Goal: Feedback & Contribution: Submit feedback/report problem

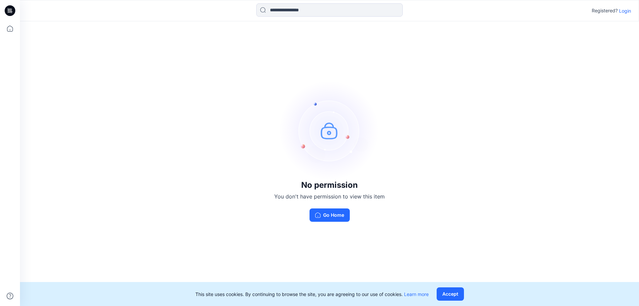
click at [559, 91] on div "No permission You don't have permission to view this item Go Home" at bounding box center [329, 150] width 619 height 259
drag, startPoint x: 532, startPoint y: 134, endPoint x: 492, endPoint y: 134, distance: 40.6
click at [532, 134] on div "No permission You don't have permission to view this item Go Home" at bounding box center [329, 150] width 619 height 259
click at [173, 82] on div "No permission You don't have permission to view this item Go Home" at bounding box center [329, 150] width 619 height 259
click at [484, 128] on div "No permission You don't have permission to view this item Go Home" at bounding box center [329, 150] width 619 height 259
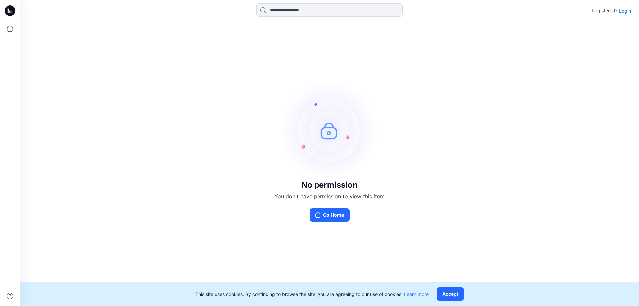
click at [168, 100] on div "No permission You don't have permission to view this item Go Home" at bounding box center [329, 150] width 619 height 259
click at [147, 129] on div "No permission You don't have permission to view this item Go Home" at bounding box center [329, 150] width 619 height 259
click at [159, 98] on div "No permission You don't have permission to view this item Go Home" at bounding box center [329, 150] width 619 height 259
click at [117, 96] on div "No permission You don't have permission to view this item Go Home" at bounding box center [329, 150] width 619 height 259
drag, startPoint x: 87, startPoint y: 63, endPoint x: 36, endPoint y: 12, distance: 72.3
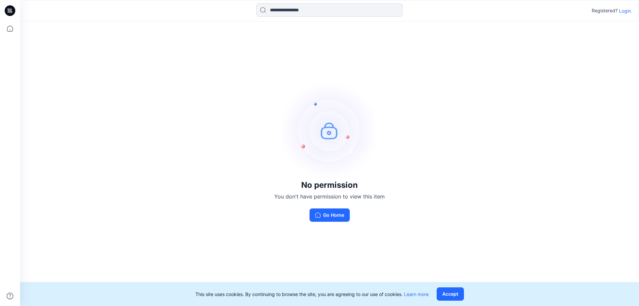
click at [87, 63] on div "No permission You don't have permission to view this item Go Home" at bounding box center [329, 150] width 619 height 259
drag, startPoint x: 117, startPoint y: 97, endPoint x: 93, endPoint y: 109, distance: 26.8
click at [117, 98] on div "No permission You don't have permission to view this item Go Home" at bounding box center [329, 150] width 619 height 259
drag, startPoint x: 93, startPoint y: 109, endPoint x: 356, endPoint y: 111, distance: 262.7
click at [95, 109] on div "No permission You don't have permission to view this item Go Home" at bounding box center [329, 150] width 619 height 259
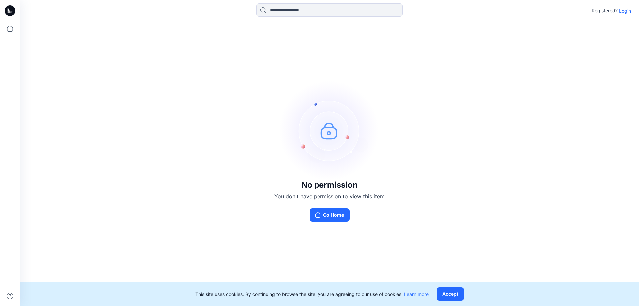
click at [528, 149] on div "No permission You don't have permission to view this item Go Home" at bounding box center [329, 150] width 619 height 259
click at [500, 170] on div "No permission You don't have permission to view this item Go Home" at bounding box center [329, 150] width 619 height 259
drag, startPoint x: 464, startPoint y: 201, endPoint x: 401, endPoint y: 232, distance: 70.4
click at [464, 201] on div "No permission You don't have permission to view this item Go Home" at bounding box center [329, 150] width 619 height 259
click at [335, 213] on button "Go Home" at bounding box center [330, 214] width 40 height 13
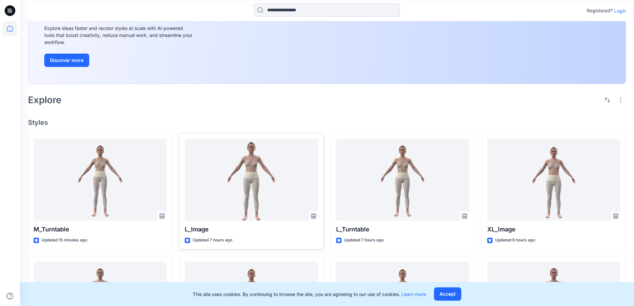
scroll to position [72, 0]
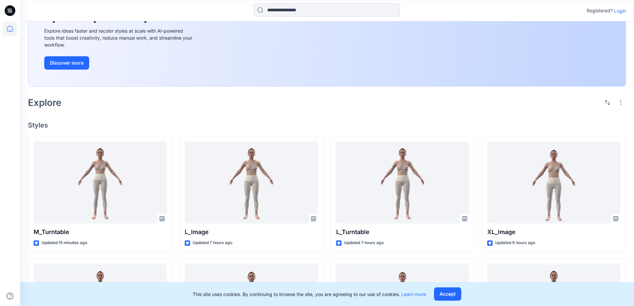
click at [239, 114] on div "New Unleash Creativity, Speed Up Development Explore ideas faster and recolor s…" at bounding box center [327, 228] width 614 height 556
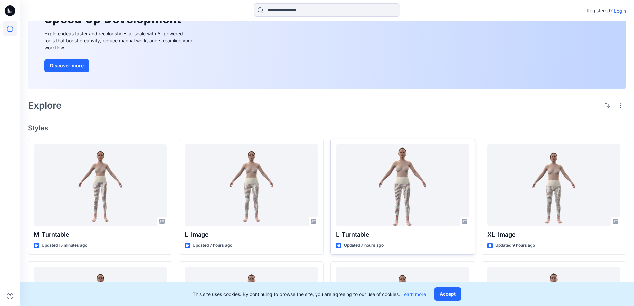
scroll to position [0, 0]
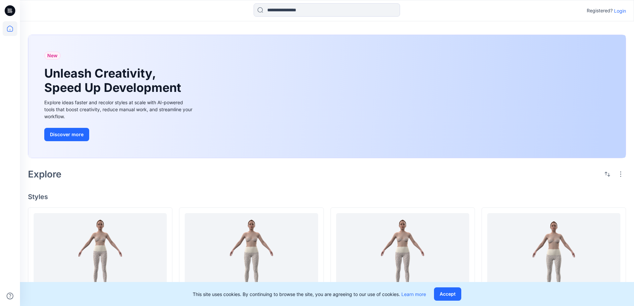
click at [623, 11] on p "Login" at bounding box center [620, 10] width 12 height 7
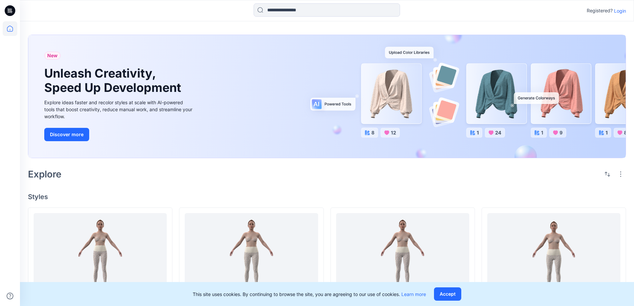
click at [318, 176] on div "Explore" at bounding box center [327, 174] width 598 height 16
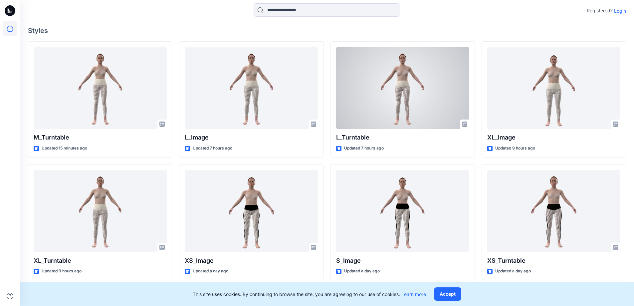
scroll to position [166, 0]
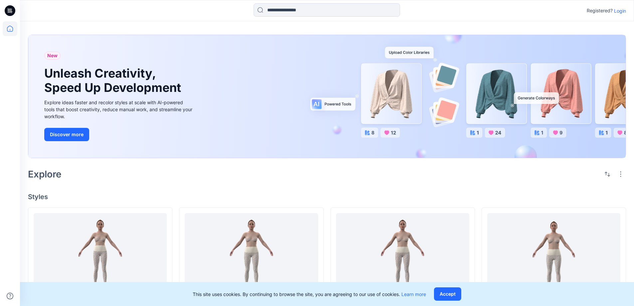
click at [208, 180] on div "Explore" at bounding box center [327, 174] width 598 height 16
click at [194, 184] on div "New Unleash Creativity, Speed Up Development Explore ideas faster and recolor s…" at bounding box center [327, 299] width 614 height 556
click at [225, 192] on div "New Unleash Creativity, Speed Up Development Explore ideas faster and recolor s…" at bounding box center [327, 299] width 614 height 556
click at [164, 189] on div "New Unleash Creativity, Speed Up Development Explore ideas faster and recolor s…" at bounding box center [327, 299] width 614 height 556
click at [147, 193] on h4 "Styles" at bounding box center [327, 197] width 598 height 8
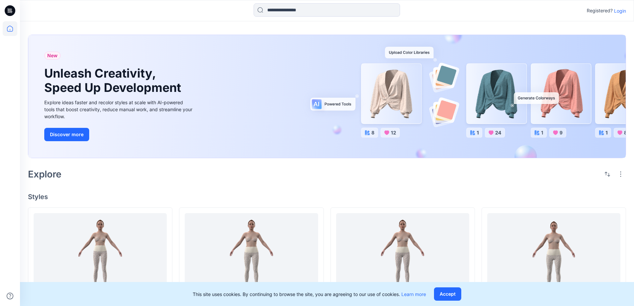
drag, startPoint x: 330, startPoint y: 181, endPoint x: 339, endPoint y: 182, distance: 9.3
click at [330, 181] on div "Explore" at bounding box center [327, 174] width 598 height 16
click at [508, 22] on div "New Unleash Creativity, Speed Up Development Explore ideas faster and recolor s…" at bounding box center [327, 299] width 614 height 556
click at [170, 169] on div "Explore" at bounding box center [327, 174] width 598 height 16
click at [143, 179] on div "Explore" at bounding box center [327, 174] width 598 height 16
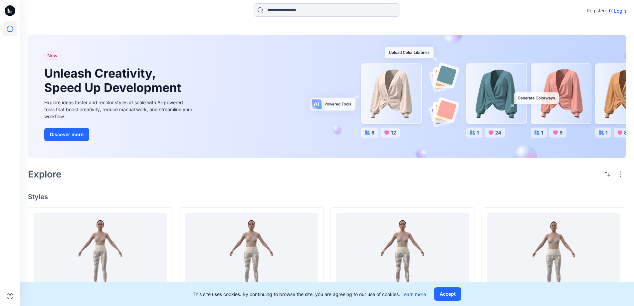
click at [169, 180] on div "Explore" at bounding box center [327, 174] width 598 height 16
click at [130, 183] on div "New Unleash Creativity, Speed Up Development Explore ideas faster and recolor s…" at bounding box center [327, 299] width 614 height 556
click at [229, 191] on div "New Unleash Creativity, Speed Up Development Explore ideas faster and recolor s…" at bounding box center [327, 299] width 614 height 556
click at [228, 179] on div "Explore" at bounding box center [327, 174] width 598 height 16
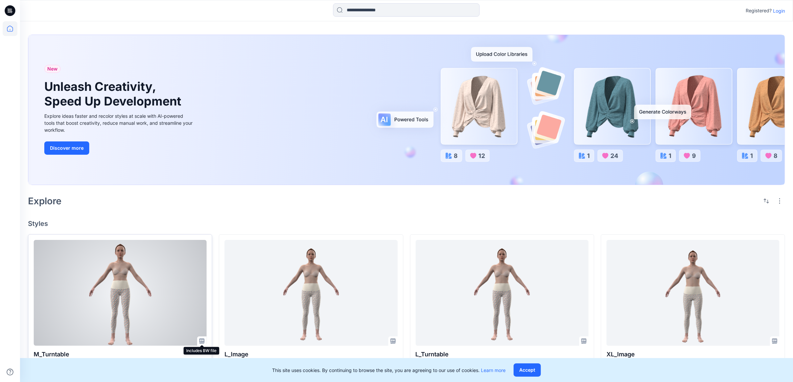
click at [200, 306] on icon at bounding box center [201, 341] width 5 height 5
click at [150, 295] on div at bounding box center [120, 293] width 173 height 106
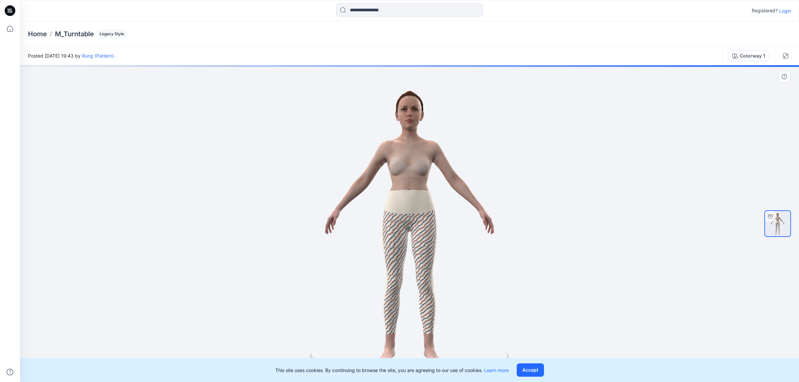
click at [593, 256] on div at bounding box center [409, 223] width 779 height 317
click at [536, 306] on button "Accept" at bounding box center [530, 370] width 27 height 13
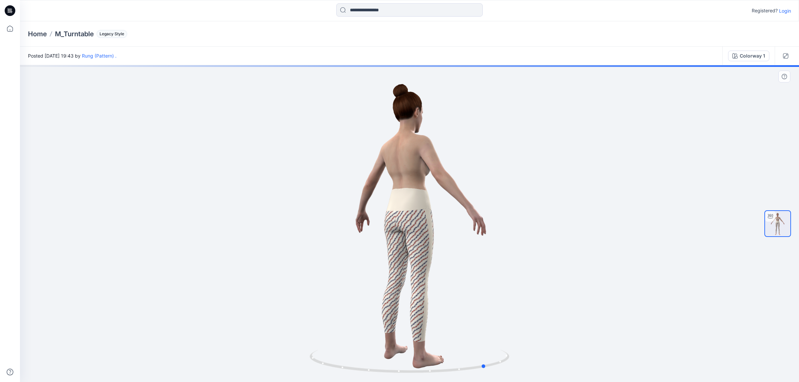
drag, startPoint x: 416, startPoint y: 377, endPoint x: 294, endPoint y: 357, distance: 124.2
click at [294, 306] on div at bounding box center [409, 223] width 779 height 317
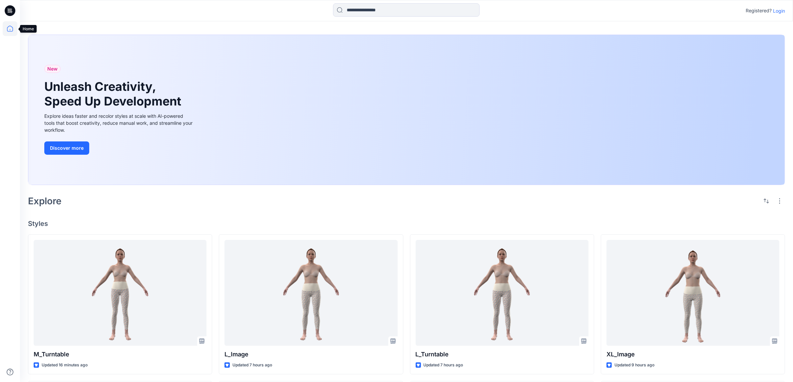
click at [10, 29] on icon at bounding box center [10, 28] width 15 height 15
click at [393, 208] on div "Explore" at bounding box center [406, 201] width 757 height 16
click at [375, 213] on div "New Unleash Creativity, Speed Up Development Explore ideas faster and recolor s…" at bounding box center [406, 348] width 773 height 655
click at [380, 212] on div "New Unleash Creativity, Speed Up Development Explore ideas faster and recolor s…" at bounding box center [406, 348] width 773 height 655
drag, startPoint x: 329, startPoint y: 201, endPoint x: 266, endPoint y: 215, distance: 63.7
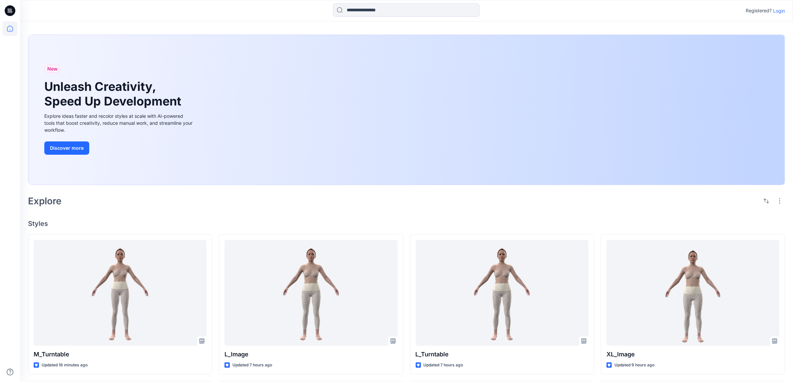
click at [327, 202] on div "Explore" at bounding box center [406, 201] width 757 height 16
drag, startPoint x: 266, startPoint y: 215, endPoint x: 271, endPoint y: 215, distance: 5.0
click at [271, 215] on div "New Unleash Creativity, Speed Up Development Explore ideas faster and recolor s…" at bounding box center [406, 348] width 773 height 655
click at [315, 215] on div "New Unleash Creativity, Speed Up Development Explore ideas faster and recolor s…" at bounding box center [406, 348] width 773 height 655
click at [304, 217] on div "New Unleash Creativity, Speed Up Development Explore ideas faster and recolor s…" at bounding box center [406, 348] width 773 height 655
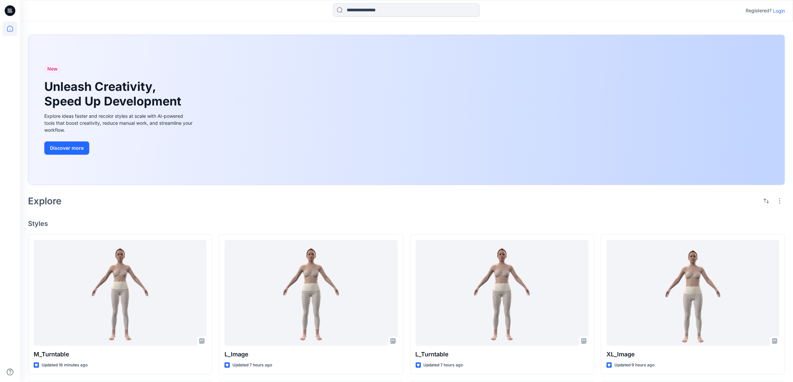
click at [332, 211] on div "New Unleash Creativity, Speed Up Development Explore ideas faster and recolor s…" at bounding box center [406, 348] width 773 height 655
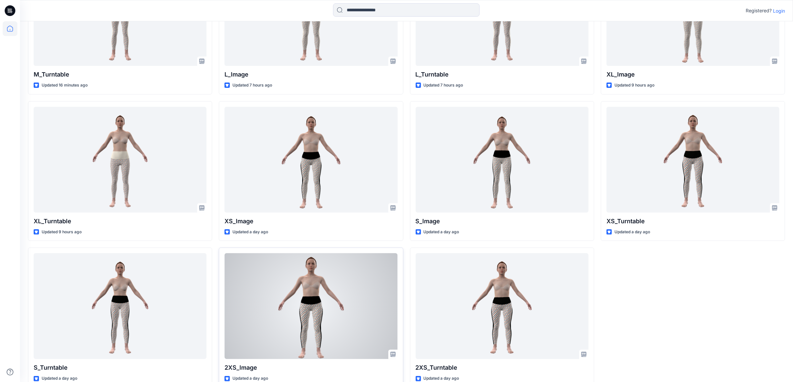
scroll to position [294, 0]
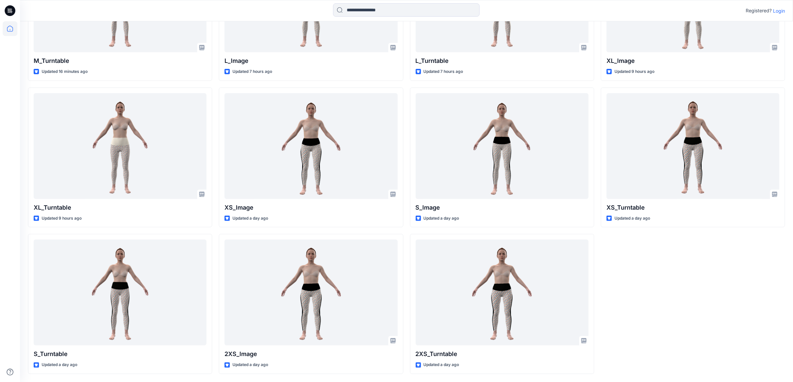
click at [669, 303] on div "XL_lmage Updated 9 hours ago XS_Turntable Updated a day ago" at bounding box center [693, 157] width 184 height 433
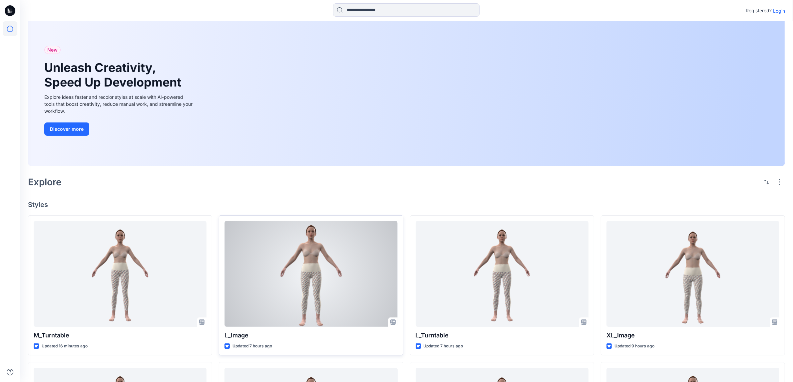
scroll to position [0, 0]
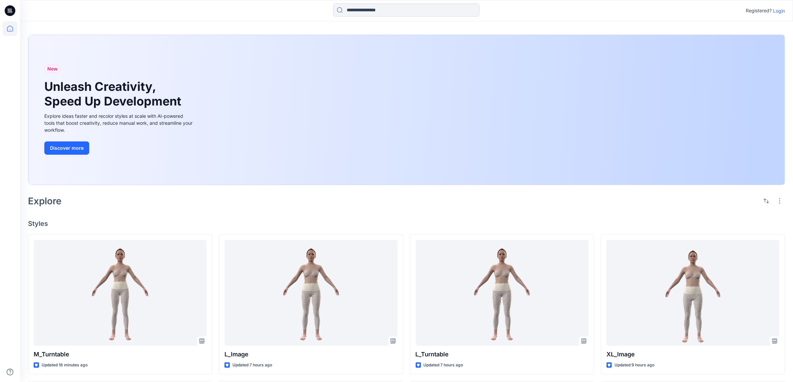
click at [209, 209] on div "Explore" at bounding box center [406, 201] width 757 height 16
click at [376, 9] on input at bounding box center [406, 9] width 146 height 13
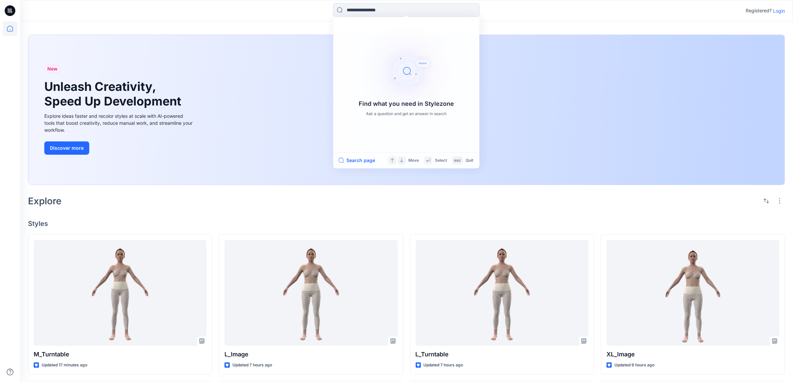
click at [268, 18] on div "Find what you need in Stylezone Ask a question and get an answer in search Sear…" at bounding box center [406, 10] width 773 height 21
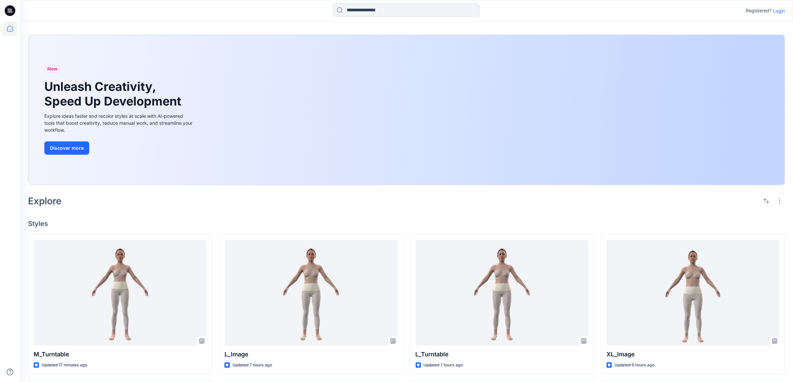
click at [10, 9] on icon at bounding box center [10, 10] width 11 height 11
click at [10, 27] on icon at bounding box center [10, 28] width 15 height 15
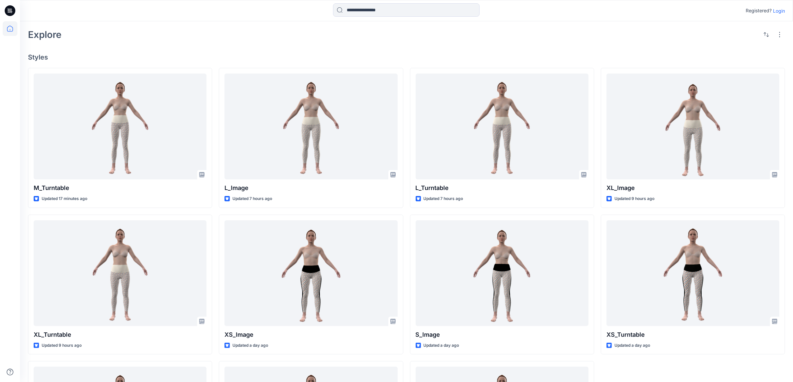
scroll to position [170, 0]
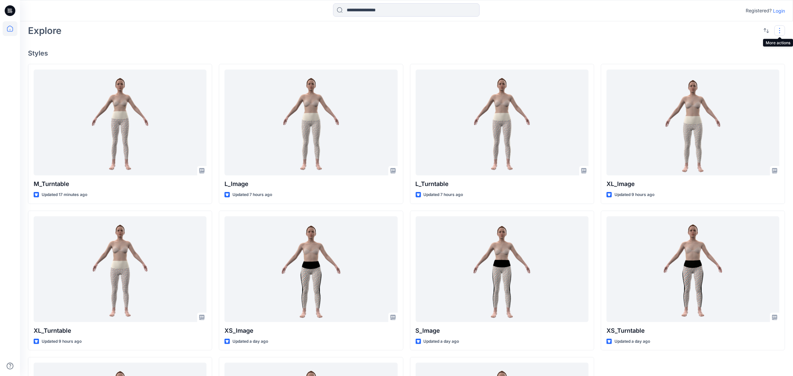
click at [779, 30] on button "button" at bounding box center [779, 30] width 11 height 11
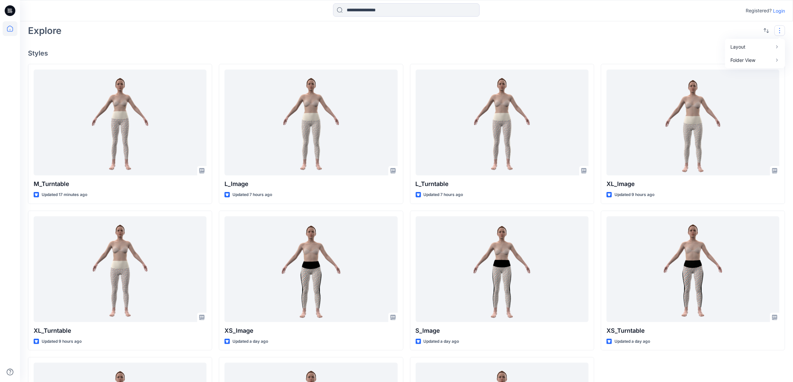
drag, startPoint x: 682, startPoint y: 369, endPoint x: 403, endPoint y: 308, distance: 285.4
click at [682, 369] on div "XL_lmage Updated 9 hours ago XS_Turntable Updated a day ago" at bounding box center [693, 280] width 184 height 433
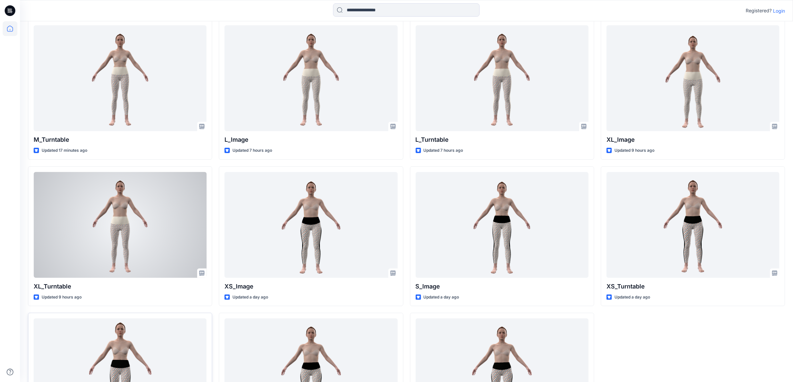
scroll to position [294, 0]
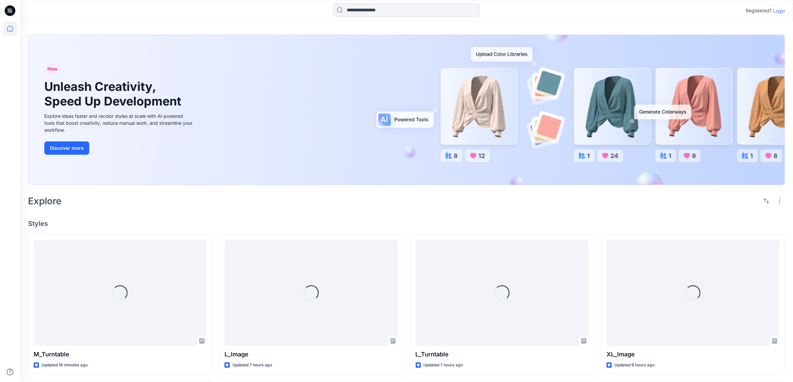
click at [381, 201] on div "Explore" at bounding box center [406, 201] width 757 height 16
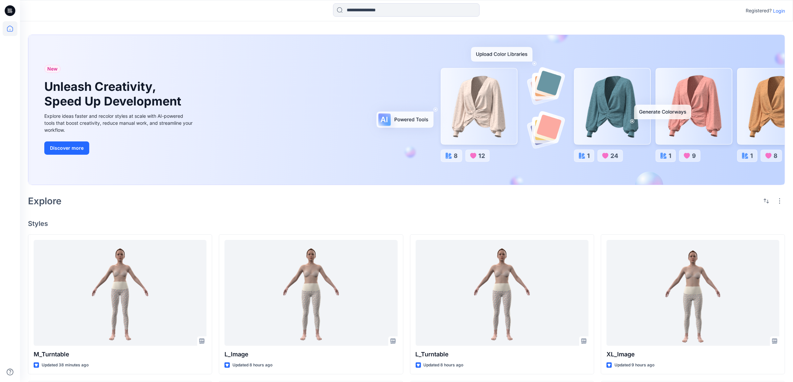
click at [400, 205] on div "Explore" at bounding box center [406, 201] width 757 height 16
click at [339, 199] on div "Explore" at bounding box center [406, 201] width 757 height 16
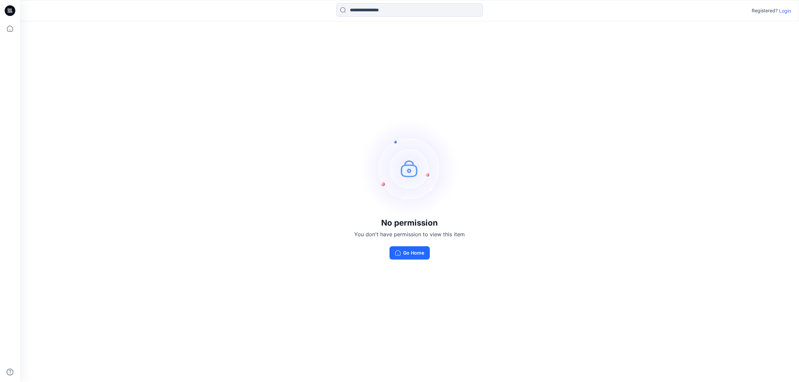
drag, startPoint x: 180, startPoint y: 130, endPoint x: 287, endPoint y: 8, distance: 161.9
click at [187, 119] on div "No permission You don't have permission to view this item Go Home" at bounding box center [409, 189] width 779 height 336
click at [415, 252] on button "Go Home" at bounding box center [410, 252] width 40 height 13
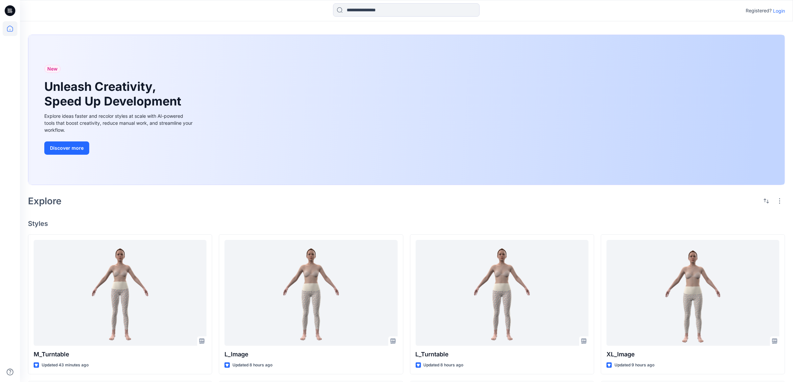
click at [779, 10] on p "Login" at bounding box center [779, 10] width 12 height 7
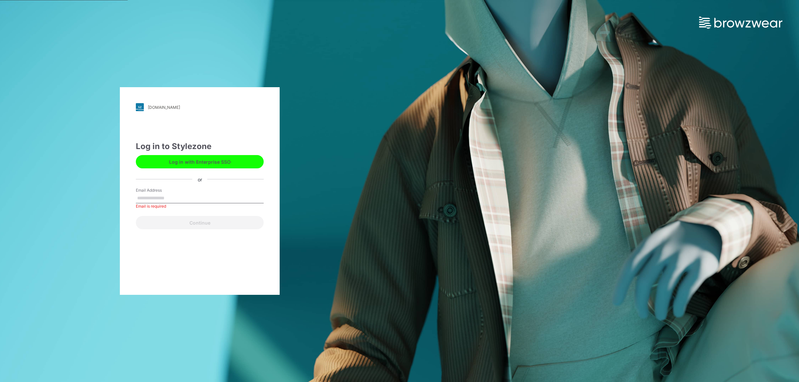
click at [194, 190] on div "Email Address Email is required" at bounding box center [200, 197] width 128 height 20
click at [201, 191] on div "Email Address Email is required" at bounding box center [200, 197] width 128 height 20
click at [210, 190] on div "Email Address Email is required" at bounding box center [200, 197] width 128 height 20
click at [188, 264] on div "vtgarment.stylezone.com Loading... Log in to Stylezone Log in with Enterprise S…" at bounding box center [200, 191] width 160 height 208
click at [175, 193] on div "Email Address Email is required" at bounding box center [200, 197] width 128 height 20
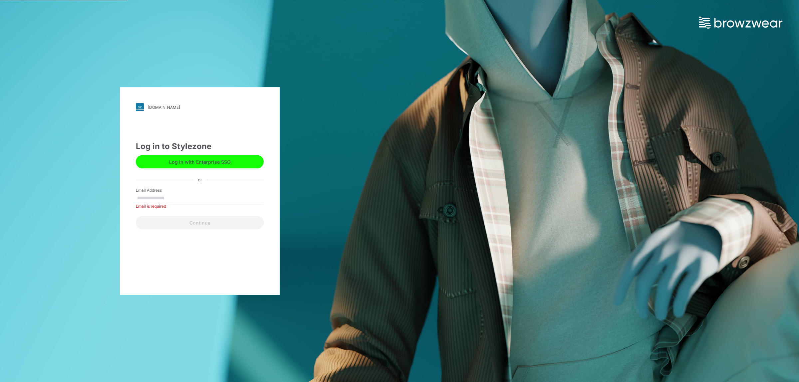
click at [173, 197] on input "Email Address" at bounding box center [200, 198] width 128 height 10
type input "**********"
click at [208, 218] on button "Continue" at bounding box center [200, 222] width 128 height 13
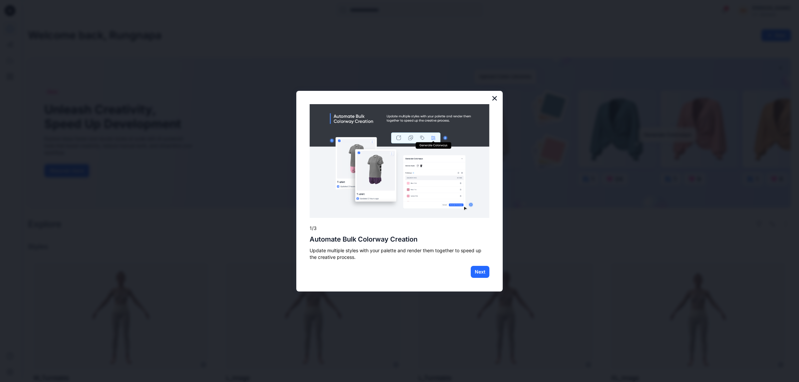
click at [495, 97] on button "×" at bounding box center [494, 98] width 6 height 11
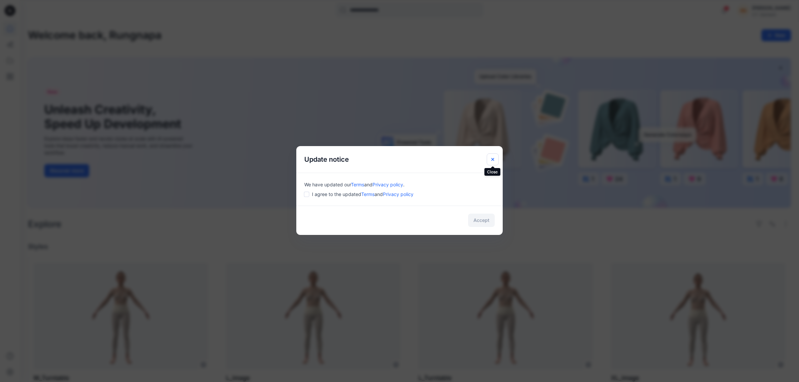
click at [493, 159] on icon "Close" at bounding box center [492, 159] width 3 height 3
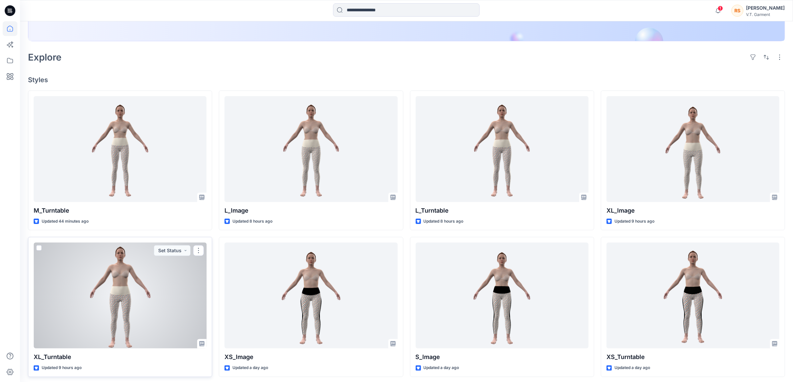
scroll to position [109, 0]
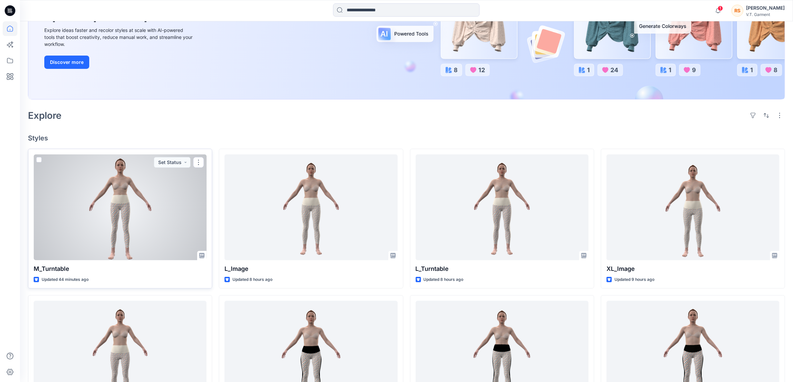
click at [173, 218] on div at bounding box center [120, 207] width 173 height 106
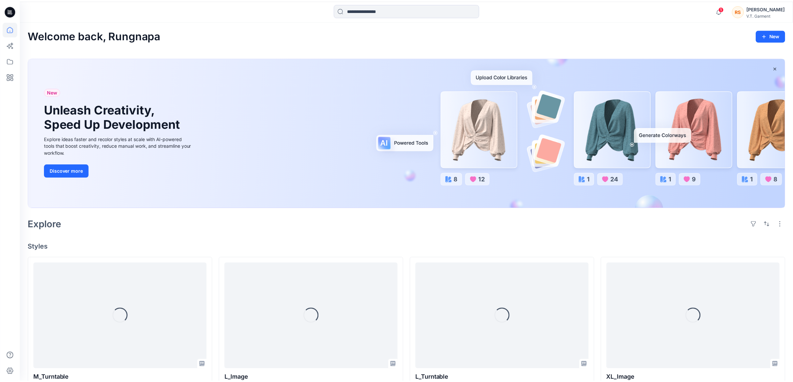
scroll to position [109, 0]
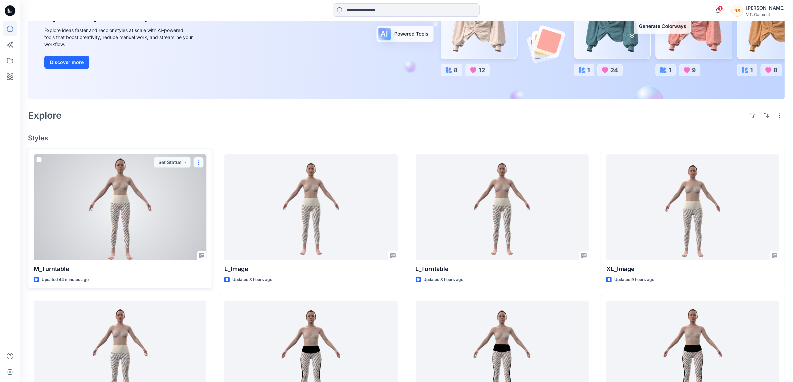
click at [199, 160] on button "button" at bounding box center [198, 162] width 11 height 11
click at [211, 178] on p "Edit" at bounding box center [210, 177] width 8 height 7
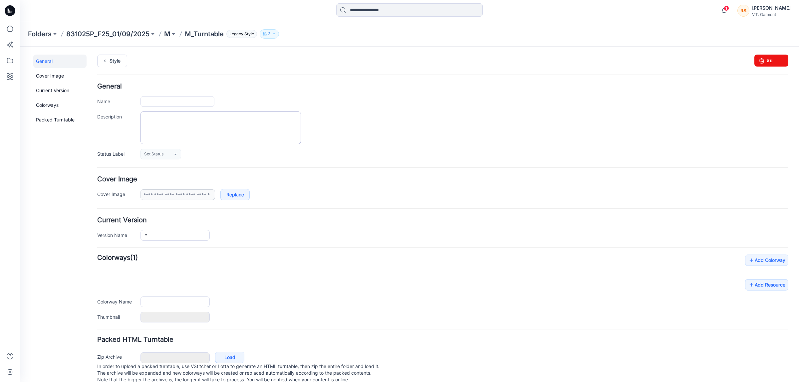
type input "**********"
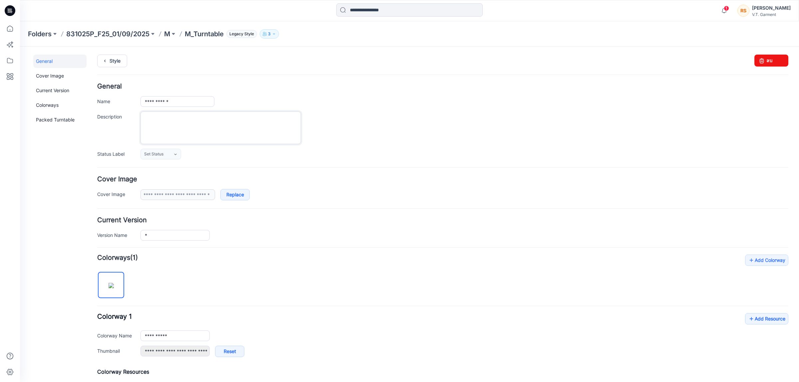
click at [180, 123] on textarea "Description" at bounding box center [220, 128] width 160 height 33
click at [175, 154] on icon at bounding box center [175, 154] width 5 height 5
click at [345, 272] on div "**********" at bounding box center [442, 326] width 691 height 142
click at [9, 28] on icon at bounding box center [10, 28] width 15 height 15
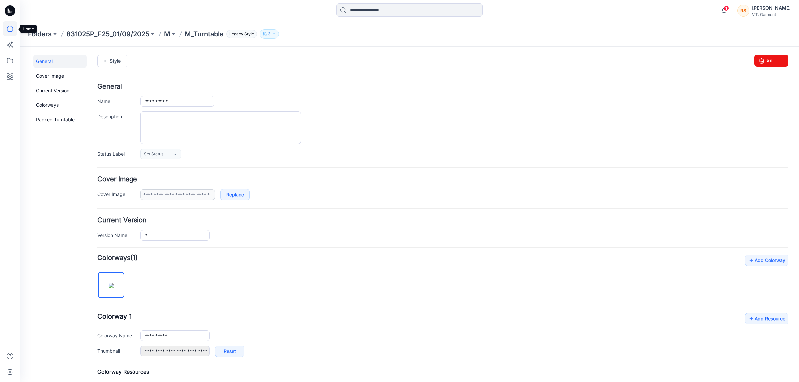
click at [9, 28] on icon at bounding box center [10, 28] width 15 height 15
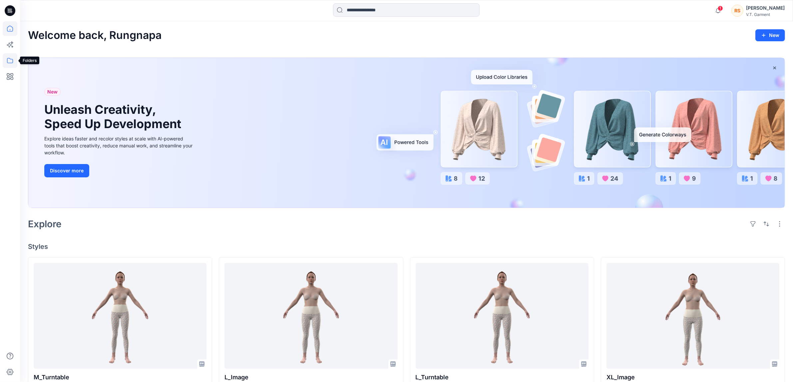
click at [11, 58] on icon at bounding box center [10, 60] width 15 height 15
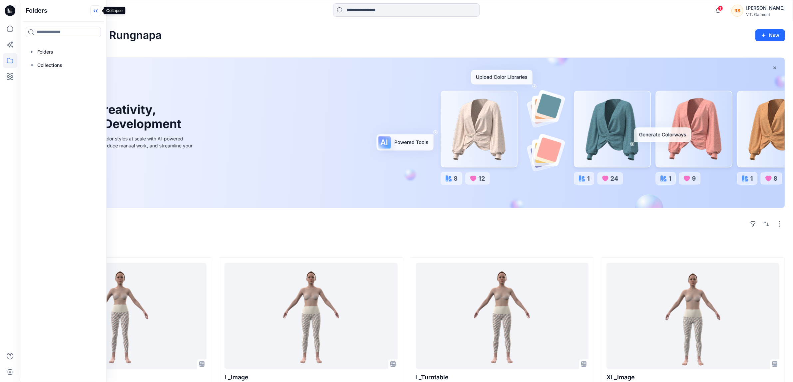
click at [95, 9] on icon at bounding box center [95, 10] width 11 height 11
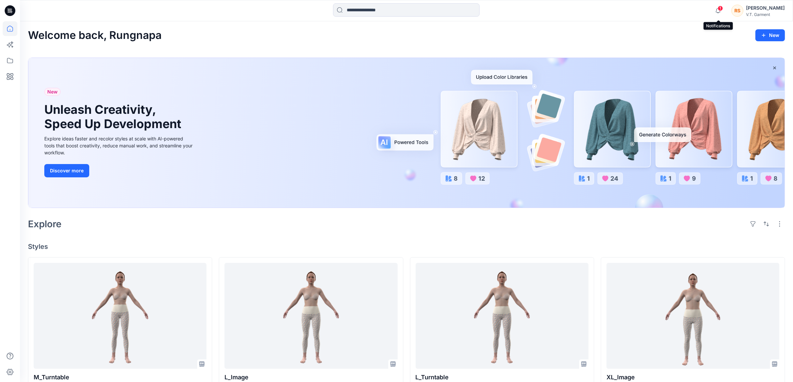
click at [720, 8] on span "1" at bounding box center [719, 8] width 5 height 5
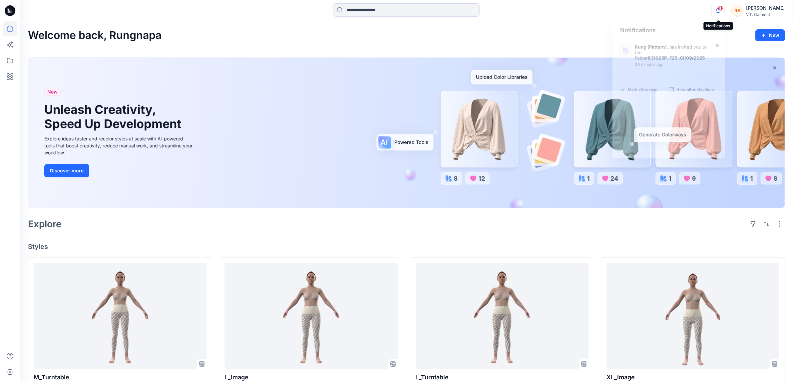
click at [720, 8] on span "1" at bounding box center [719, 8] width 5 height 5
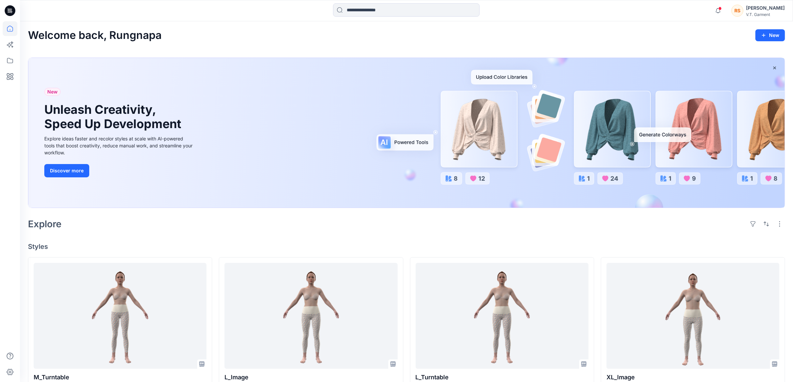
click at [720, 8] on span at bounding box center [719, 9] width 3 height 4
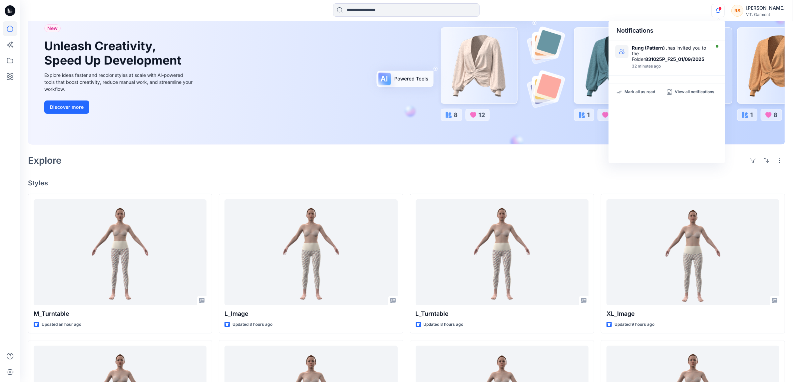
scroll to position [166, 0]
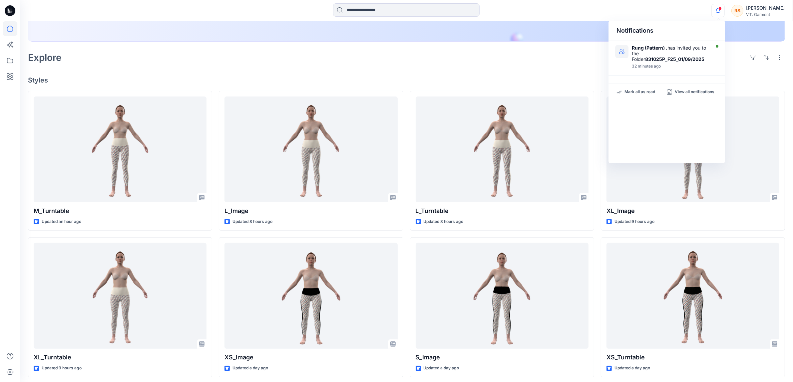
click at [718, 9] on span at bounding box center [719, 9] width 3 height 4
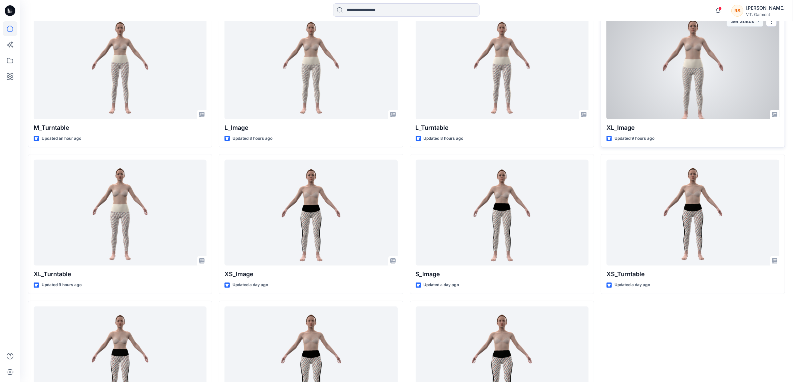
scroll to position [208, 0]
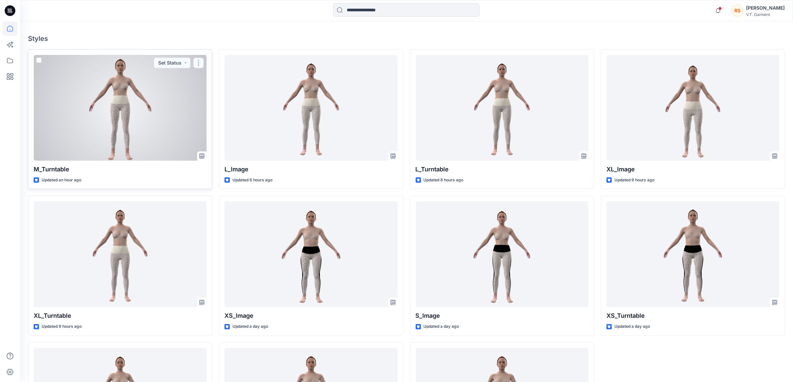
click at [199, 62] on button "button" at bounding box center [198, 63] width 11 height 11
click at [211, 77] on p "Edit" at bounding box center [210, 78] width 8 height 7
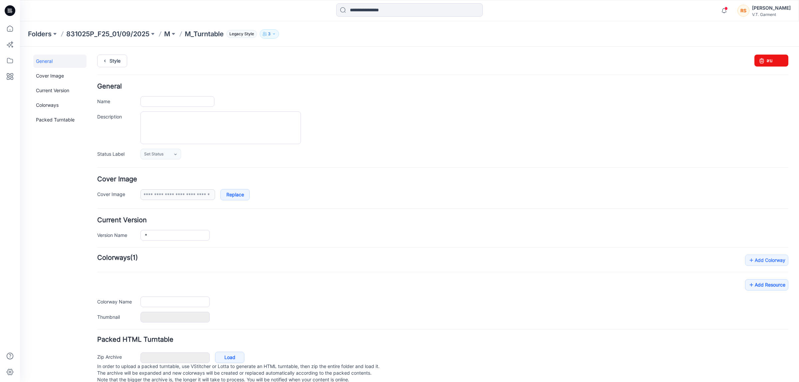
type input "**********"
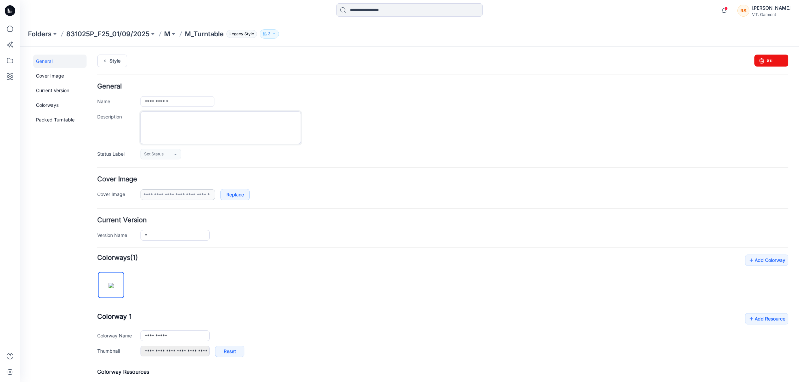
click at [164, 124] on textarea "Description" at bounding box center [220, 128] width 160 height 33
click at [176, 125] on textarea "Description" at bounding box center [220, 128] width 160 height 33
type textarea "*"
type textarea "**********"
click at [176, 153] on icon at bounding box center [175, 154] width 5 height 5
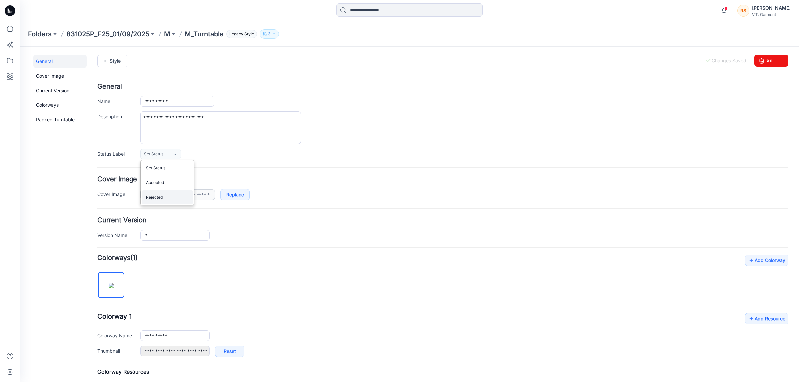
click at [157, 197] on link "Rejected" at bounding box center [167, 197] width 51 height 14
click at [380, 261] on h4 "Add Colorway Colorways (1)" at bounding box center [442, 258] width 691 height 7
click at [400, 243] on form "**********" at bounding box center [442, 271] width 691 height 377
click at [448, 87] on h4 "General" at bounding box center [442, 86] width 691 height 6
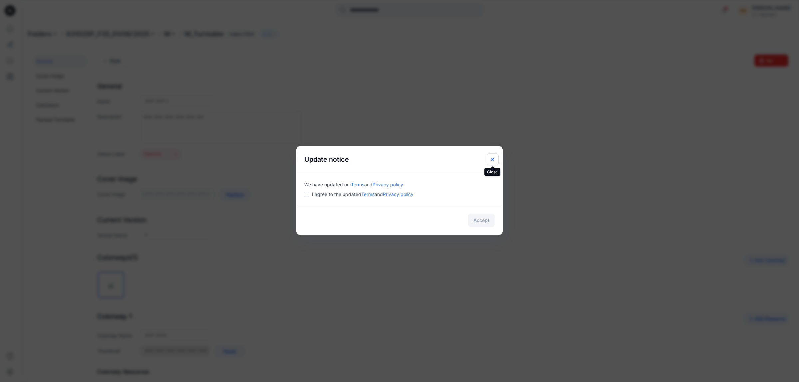
click at [493, 158] on icon "Close" at bounding box center [492, 159] width 5 height 5
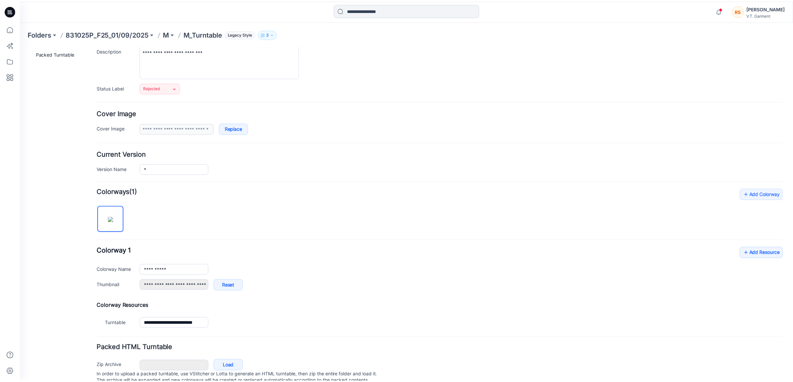
scroll to position [10, 0]
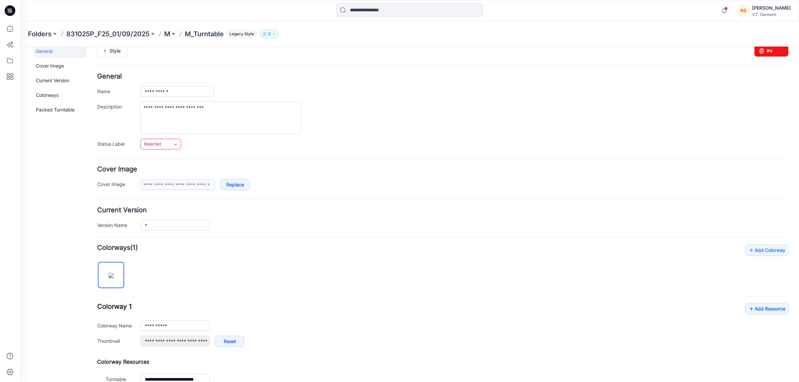
click at [177, 143] on icon at bounding box center [175, 144] width 5 height 5
click at [445, 124] on div "**********" at bounding box center [464, 118] width 648 height 33
drag, startPoint x: 157, startPoint y: 108, endPoint x: 131, endPoint y: 108, distance: 26.6
click at [131, 108] on div "**********" at bounding box center [442, 118] width 691 height 33
drag, startPoint x: 206, startPoint y: 112, endPoint x: 136, endPoint y: 109, distance: 70.7
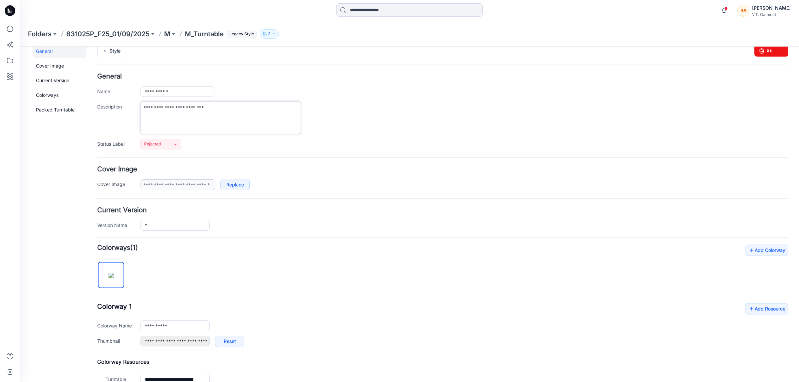
click at [136, 109] on div "**********" at bounding box center [442, 118] width 691 height 33
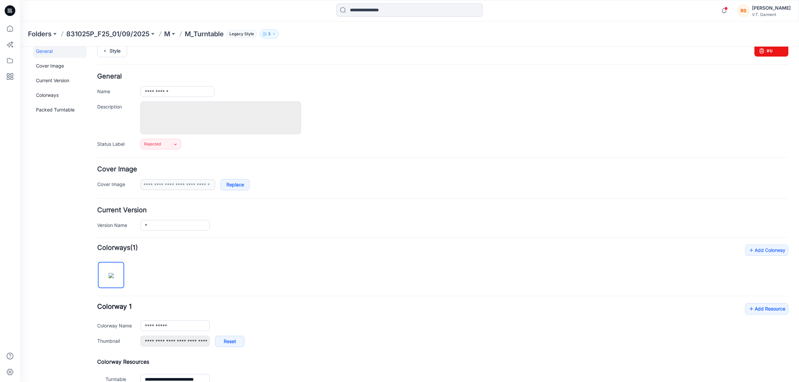
click at [453, 117] on div at bounding box center [464, 118] width 648 height 33
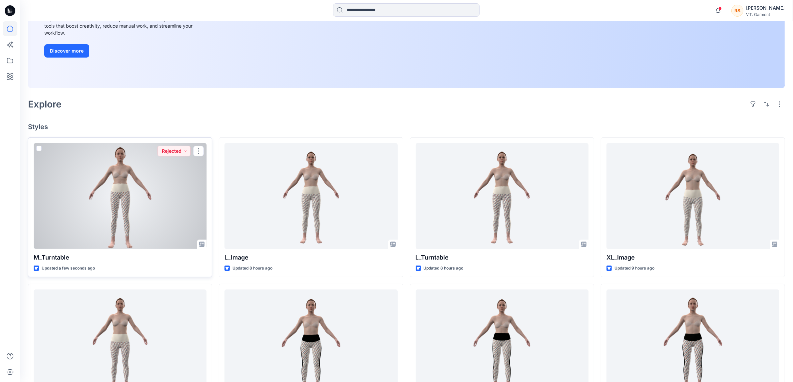
scroll to position [125, 0]
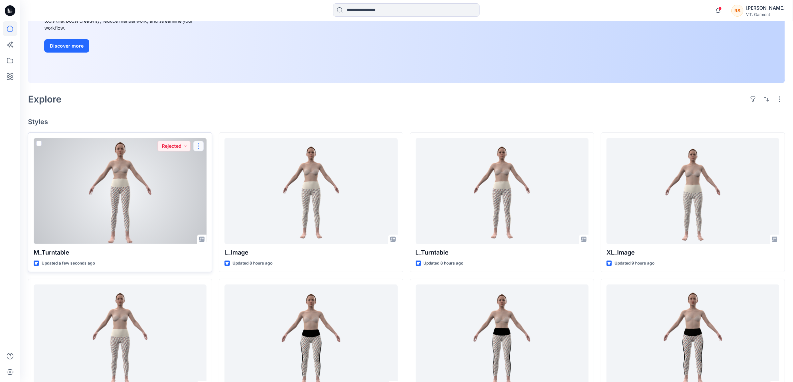
click at [198, 145] on button "button" at bounding box center [198, 146] width 11 height 11
click at [217, 173] on p "Comment" at bounding box center [216, 173] width 21 height 7
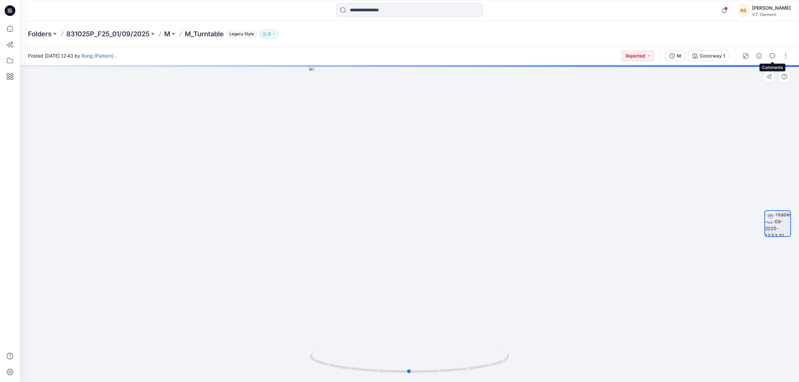
drag, startPoint x: 771, startPoint y: 56, endPoint x: 591, endPoint y: 132, distance: 195.6
click at [591, 132] on div at bounding box center [409, 223] width 779 height 317
click at [787, 55] on button "button" at bounding box center [785, 56] width 11 height 11
click at [782, 159] on icon "button" at bounding box center [781, 160] width 5 height 5
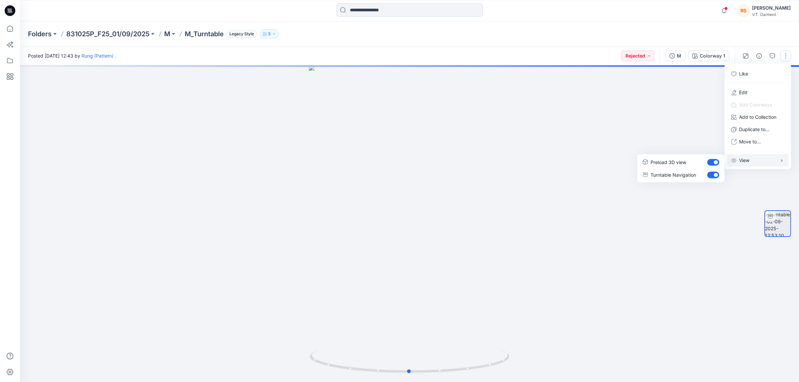
drag, startPoint x: 688, startPoint y: 218, endPoint x: 712, endPoint y: 165, distance: 58.2
click at [688, 217] on div at bounding box center [409, 223] width 779 height 317
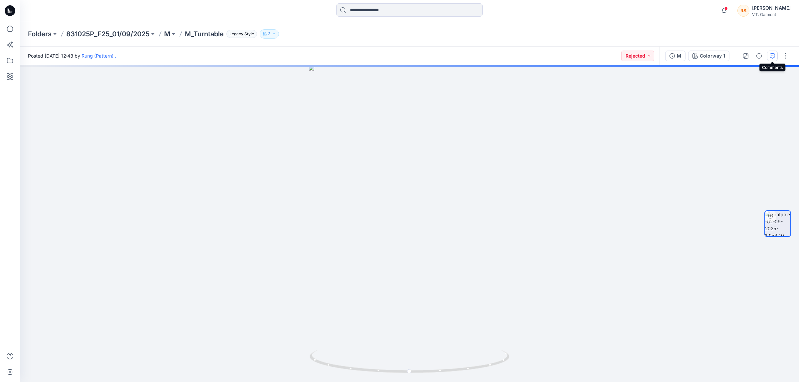
click at [771, 55] on icon "button" at bounding box center [772, 55] width 5 height 5
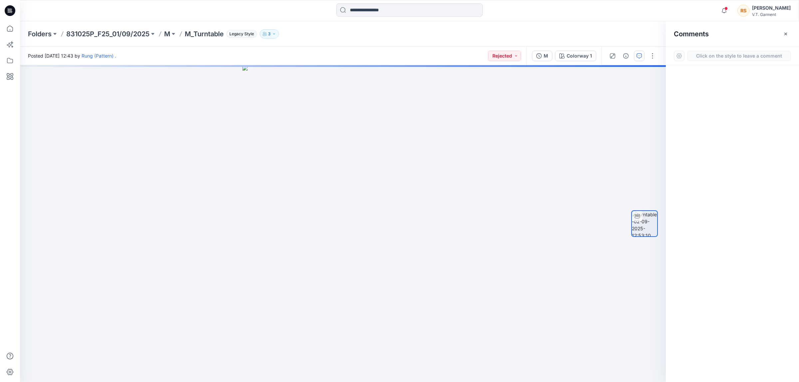
drag, startPoint x: 691, startPoint y: 78, endPoint x: 697, endPoint y: 76, distance: 6.9
click at [691, 79] on div at bounding box center [732, 211] width 133 height 292
drag, startPoint x: 722, startPoint y: 110, endPoint x: 698, endPoint y: 65, distance: 50.6
click at [722, 109] on div at bounding box center [732, 211] width 133 height 292
click at [709, 122] on div at bounding box center [732, 211] width 133 height 292
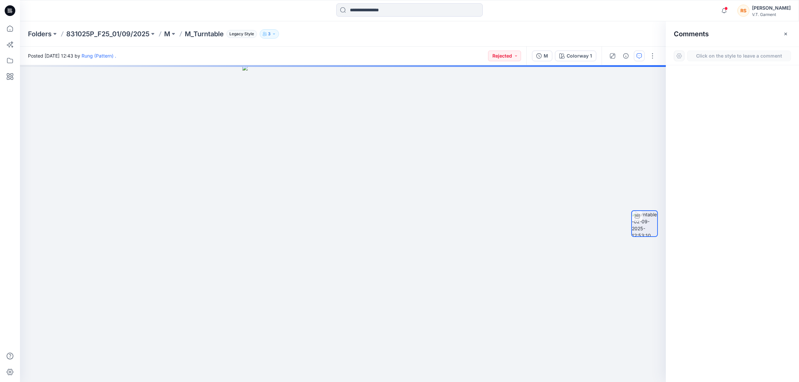
click at [700, 97] on div at bounding box center [732, 211] width 133 height 292
click at [696, 101] on div at bounding box center [732, 211] width 133 height 292
click at [678, 55] on div at bounding box center [679, 56] width 11 height 11
click at [639, 52] on button "button" at bounding box center [639, 56] width 11 height 11
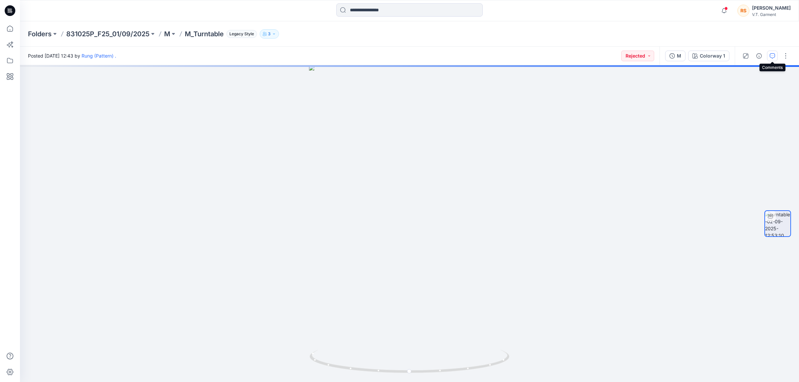
click at [771, 53] on icon "button" at bounding box center [772, 55] width 5 height 5
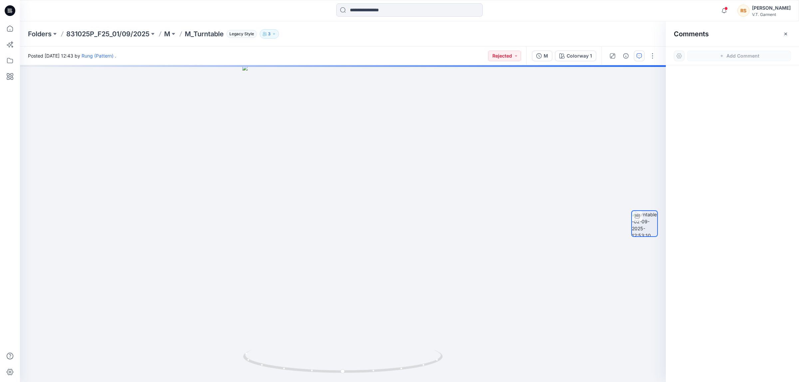
click at [705, 103] on div at bounding box center [732, 211] width 133 height 292
click at [516, 55] on button "Rejected" at bounding box center [504, 56] width 33 height 11
drag, startPoint x: 513, startPoint y: 100, endPoint x: 513, endPoint y: 104, distance: 3.7
click at [513, 100] on icon "button" at bounding box center [512, 101] width 5 height 5
click at [515, 54] on button "Rejected" at bounding box center [504, 56] width 33 height 11
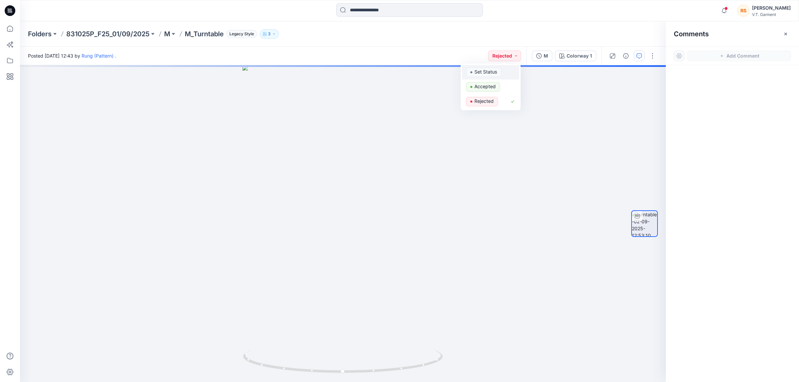
click at [486, 70] on p "Set Status" at bounding box center [485, 72] width 23 height 9
click at [714, 149] on div at bounding box center [732, 211] width 133 height 292
drag, startPoint x: 723, startPoint y: 224, endPoint x: 725, endPoint y: 201, distance: 23.1
click at [723, 219] on div at bounding box center [732, 211] width 133 height 292
click at [724, 144] on div at bounding box center [732, 211] width 133 height 292
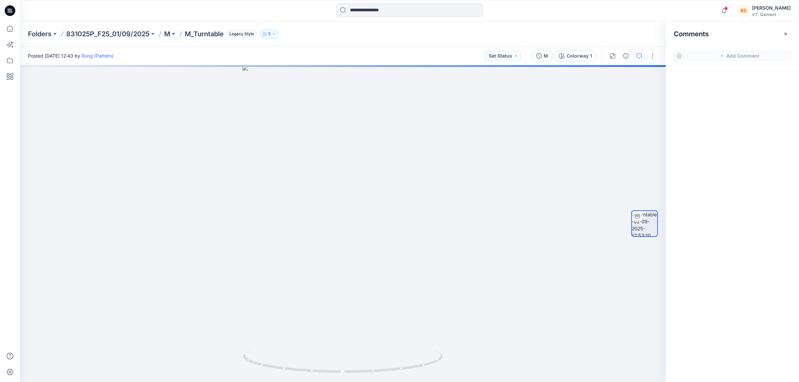
drag, startPoint x: 713, startPoint y: 193, endPoint x: 711, endPoint y: 175, distance: 18.8
click at [713, 188] on div at bounding box center [732, 211] width 133 height 292
click at [710, 139] on div at bounding box center [732, 211] width 133 height 292
drag, startPoint x: 706, startPoint y: 146, endPoint x: 700, endPoint y: 184, distance: 38.5
click at [706, 150] on div at bounding box center [732, 211] width 133 height 292
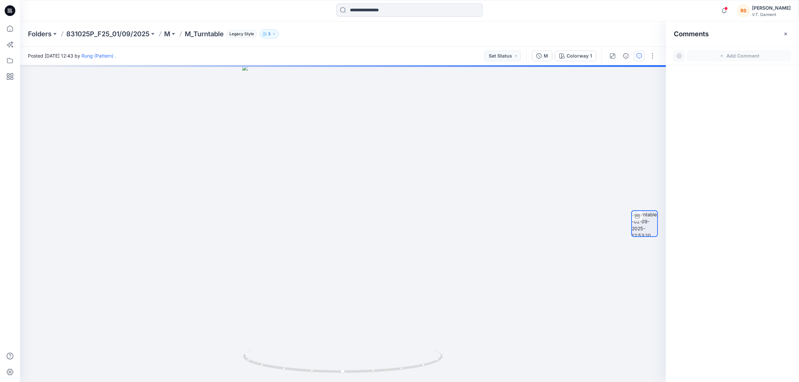
click at [712, 153] on div at bounding box center [732, 211] width 133 height 292
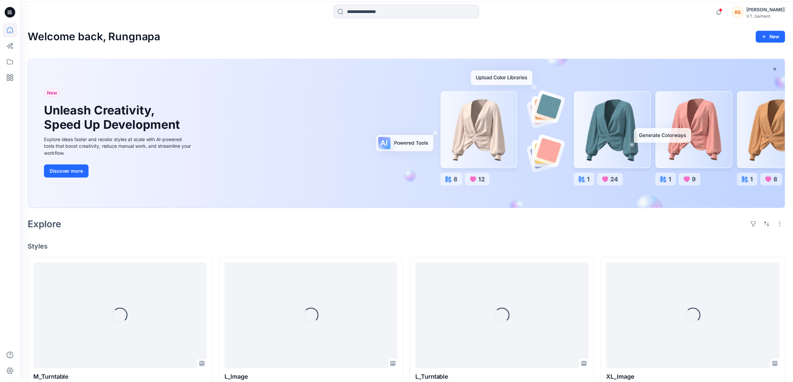
scroll to position [125, 0]
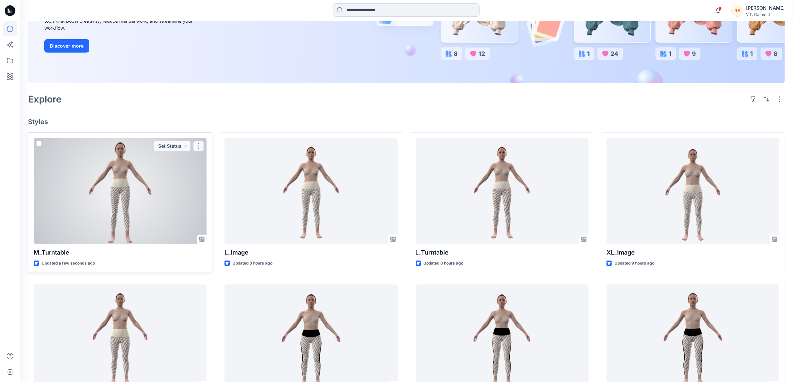
click at [196, 145] on button "button" at bounding box center [198, 146] width 11 height 11
click at [217, 183] on button "Add Tag" at bounding box center [230, 186] width 72 height 12
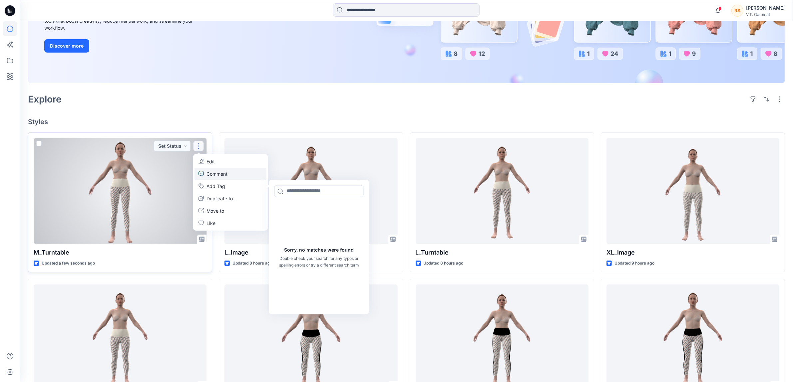
click at [220, 172] on p "Comment" at bounding box center [216, 173] width 21 height 7
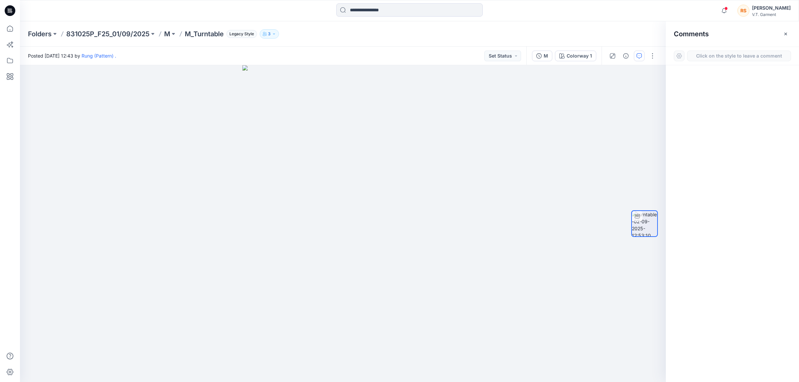
click at [743, 178] on div at bounding box center [732, 211] width 133 height 292
drag, startPoint x: 719, startPoint y: 148, endPoint x: 745, endPoint y: 207, distance: 64.1
click at [719, 149] on div at bounding box center [732, 211] width 133 height 292
click at [747, 209] on div at bounding box center [732, 211] width 133 height 292
click at [709, 164] on div at bounding box center [732, 211] width 133 height 292
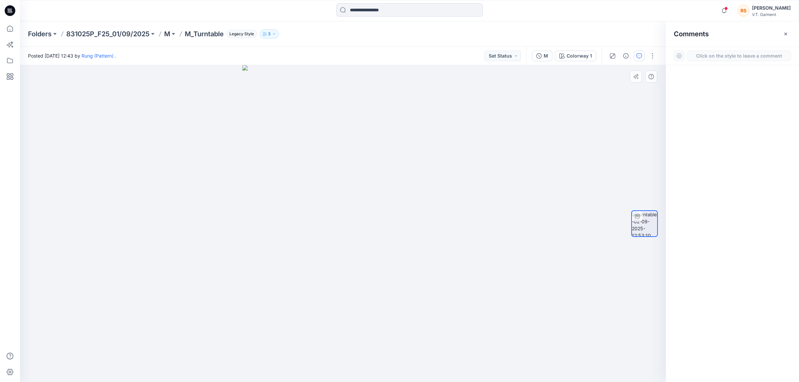
click at [340, 221] on div "1" at bounding box center [343, 223] width 646 height 317
click at [402, 264] on button "Cancel" at bounding box center [398, 265] width 27 height 11
click at [335, 287] on div at bounding box center [343, 223] width 646 height 317
click at [743, 55] on button "Add Comment" at bounding box center [739, 56] width 104 height 11
click at [335, 283] on div "1" at bounding box center [343, 223] width 646 height 317
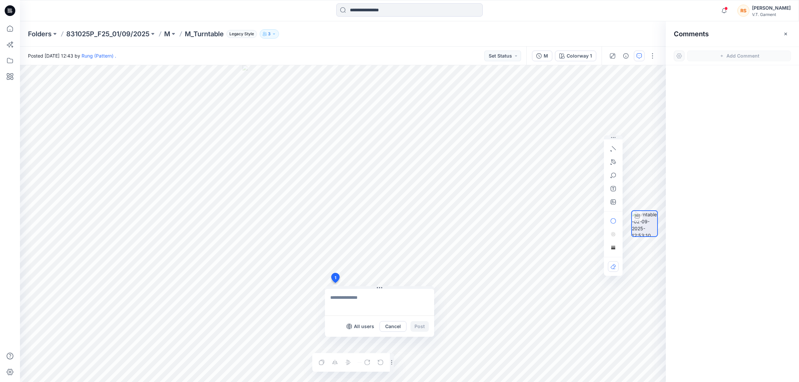
type textarea "**********"
click at [418, 324] on button "Post" at bounding box center [419, 326] width 18 height 11
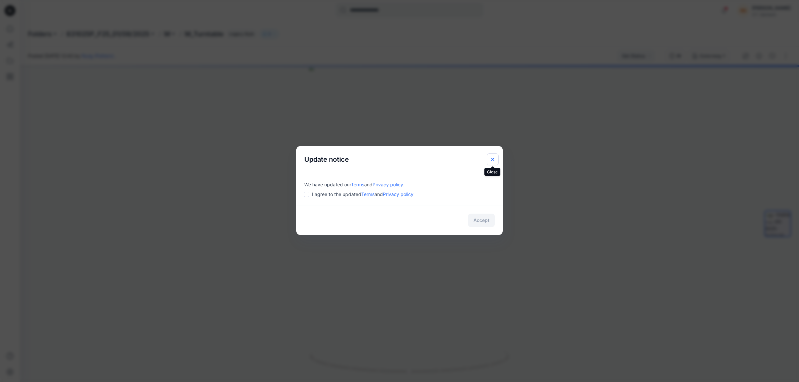
click at [492, 156] on button "Close" at bounding box center [493, 159] width 12 height 12
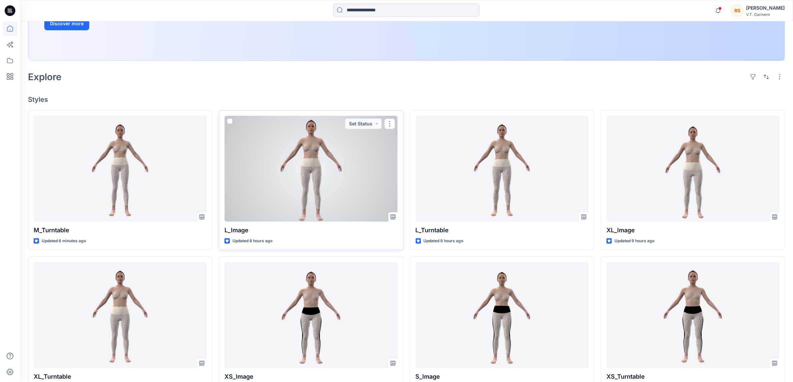
scroll to position [166, 0]
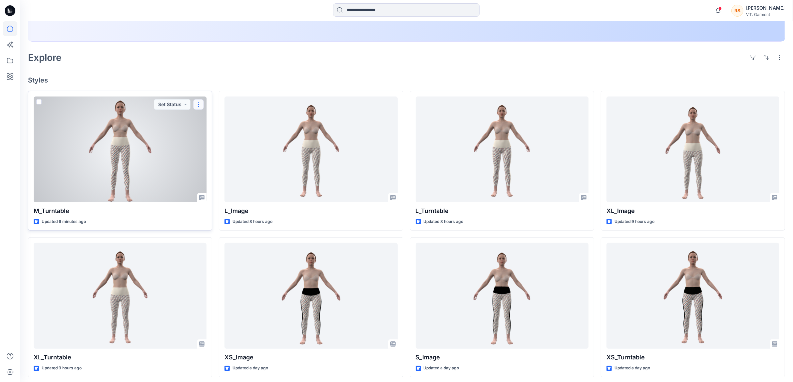
click at [198, 103] on button "button" at bounding box center [198, 104] width 11 height 11
click at [225, 132] on p "Comment" at bounding box center [216, 132] width 21 height 7
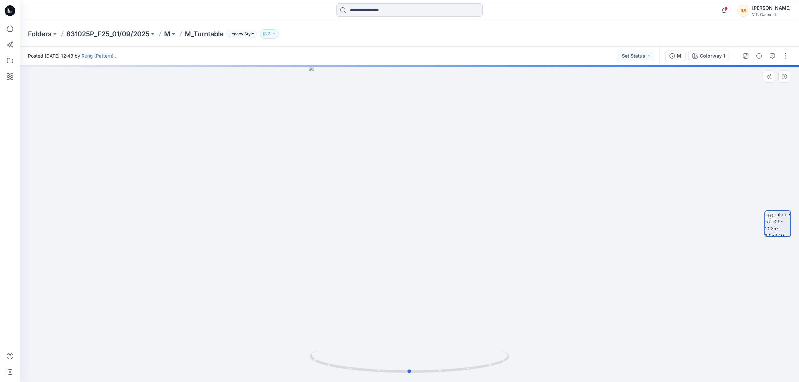
click at [620, 236] on div at bounding box center [409, 223] width 779 height 317
click at [772, 53] on icon "button" at bounding box center [772, 55] width 5 height 5
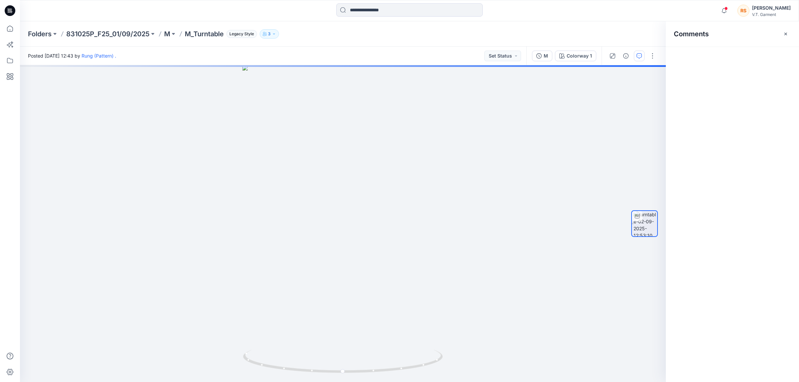
click at [772, 53] on div "Comments" at bounding box center [732, 201] width 133 height 361
click at [760, 252] on div "RS 1 Rungnapa Supan [DATE] 20:58 ชิ้นแทรกขาใน สียังไม่ถูกต้อง All users" at bounding box center [732, 231] width 133 height 292
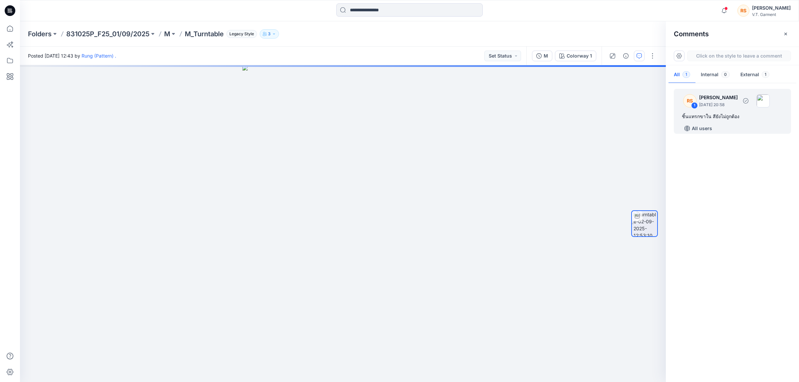
click at [716, 96] on p "[PERSON_NAME]" at bounding box center [718, 98] width 39 height 8
click at [713, 102] on p "[DATE] 20:58" at bounding box center [718, 105] width 39 height 7
click at [340, 210] on div "2 All users Cancel Post" at bounding box center [343, 223] width 646 height 317
click at [405, 255] on button "Cancel" at bounding box center [398, 254] width 27 height 11
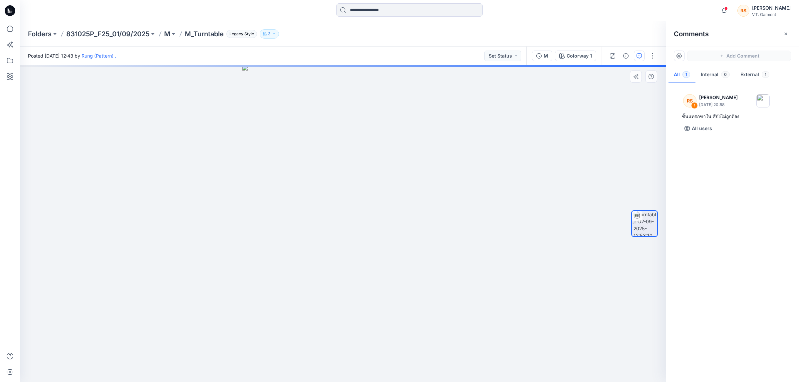
click at [757, 229] on div "RS 1 Rungnapa Supan [DATE] 20:58 ชิ้นแทรกขาใน สียังไม่ถูกต้อง All users" at bounding box center [732, 231] width 133 height 292
click at [718, 100] on p "[PERSON_NAME]" at bounding box center [718, 98] width 39 height 8
click at [719, 99] on p "[PERSON_NAME]" at bounding box center [718, 98] width 39 height 8
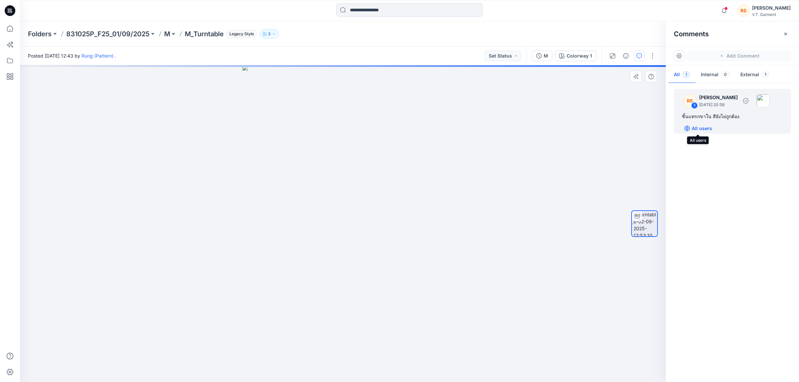
click at [701, 128] on p "All users" at bounding box center [702, 129] width 20 height 8
drag, startPoint x: 733, startPoint y: 205, endPoint x: 734, endPoint y: 198, distance: 7.4
click at [734, 201] on div "RS 1 Rungnapa Supan [DATE] 20:58 ชิ้นแทรกขาใน สียังไม่ถูกต้อง Members only" at bounding box center [732, 231] width 133 height 292
click at [770, 98] on img at bounding box center [762, 100] width 13 height 13
click at [720, 98] on p "[PERSON_NAME]" at bounding box center [718, 98] width 39 height 8
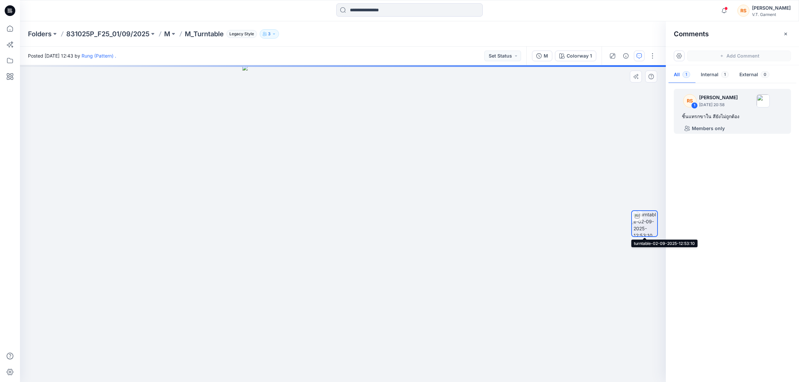
click at [641, 219] on div at bounding box center [637, 216] width 11 height 11
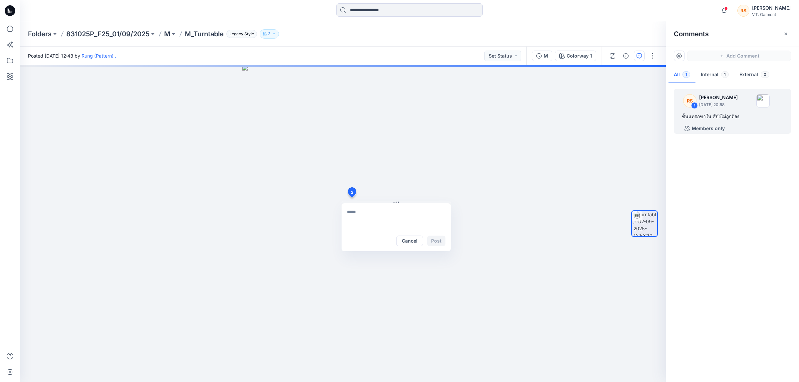
click at [352, 197] on div "2 Cancel Post" at bounding box center [343, 223] width 646 height 317
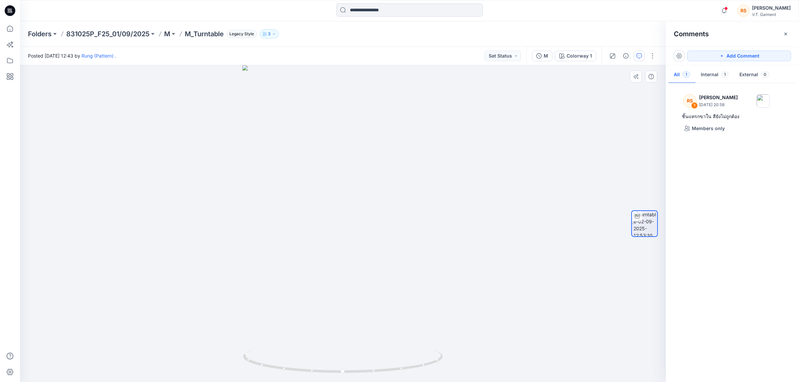
click at [352, 203] on div at bounding box center [343, 223] width 646 height 317
click at [346, 213] on div at bounding box center [343, 223] width 646 height 317
click at [360, 262] on div at bounding box center [343, 223] width 646 height 317
click at [364, 375] on img at bounding box center [343, 366] width 200 height 32
drag, startPoint x: 347, startPoint y: 375, endPoint x: 523, endPoint y: 314, distance: 186.4
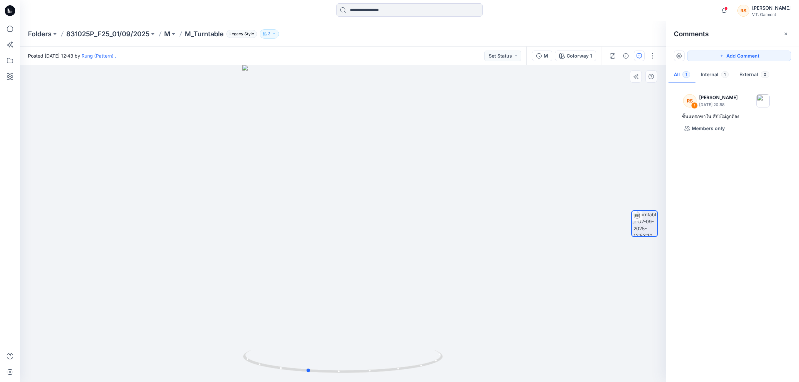
click at [522, 314] on div at bounding box center [343, 223] width 646 height 317
click at [276, 32] on icon "button" at bounding box center [274, 34] width 4 height 4
click at [493, 187] on div at bounding box center [343, 223] width 646 height 317
drag, startPoint x: 353, startPoint y: 221, endPoint x: 372, endPoint y: 230, distance: 21.2
click at [372, 230] on div at bounding box center [343, 223] width 646 height 317
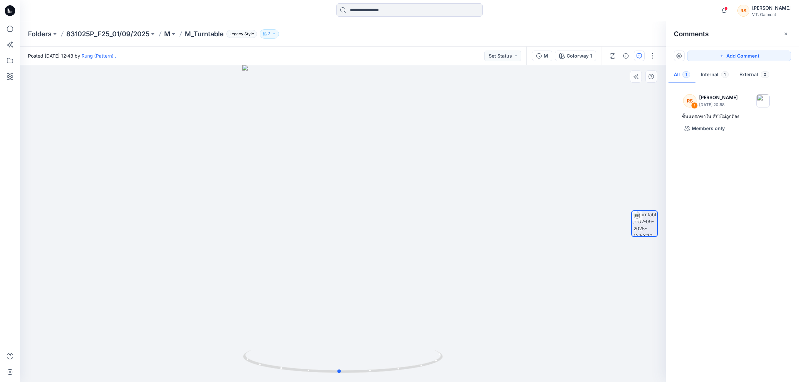
click at [518, 195] on div at bounding box center [343, 223] width 646 height 317
click at [524, 265] on div at bounding box center [343, 223] width 646 height 317
click at [712, 257] on div "RS 1 Rungnapa Supan [DATE] 20:58 ชิ้นแทรกขาใน สียังไม่ถูกต้อง Members only" at bounding box center [732, 231] width 133 height 292
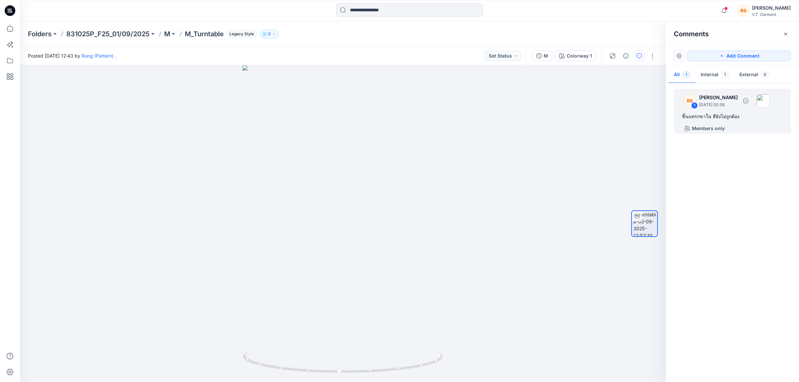
click at [709, 99] on p "[PERSON_NAME]" at bounding box center [718, 98] width 39 height 8
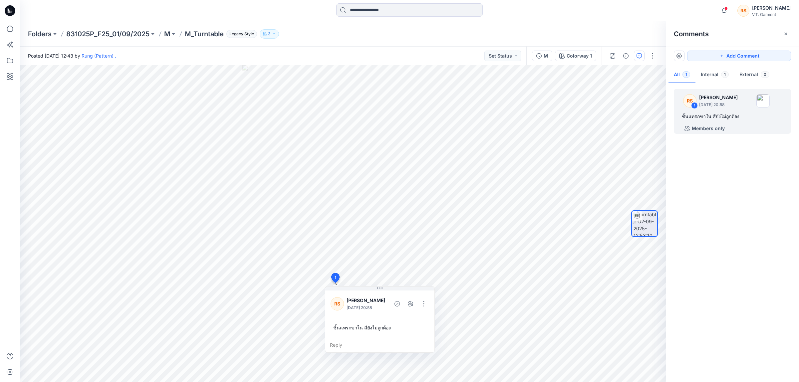
click at [766, 278] on div "RS 1 Rungnapa Supan [DATE] 20:58 ชิ้นแทรกขาใน สียังไม่ถูกต้อง Members only" at bounding box center [732, 231] width 133 height 292
click at [705, 97] on p "[PERSON_NAME]" at bounding box center [718, 98] width 39 height 8
click at [726, 54] on button "Add Comment" at bounding box center [739, 56] width 104 height 11
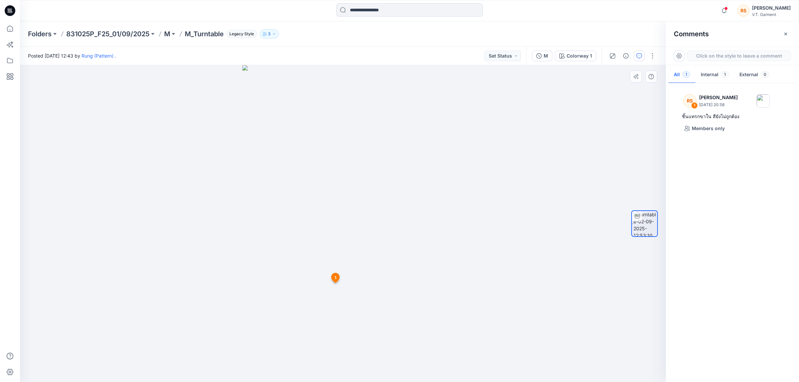
click at [345, 199] on div "2 1 RS Rungnapa Supan [DATE] 20:58 ชิ้นแทรกขาใน สียังไม่ถูกต้อง Reply" at bounding box center [343, 223] width 646 height 317
click at [413, 241] on button "Cancel" at bounding box center [403, 242] width 27 height 11
